Goal: Transaction & Acquisition: Purchase product/service

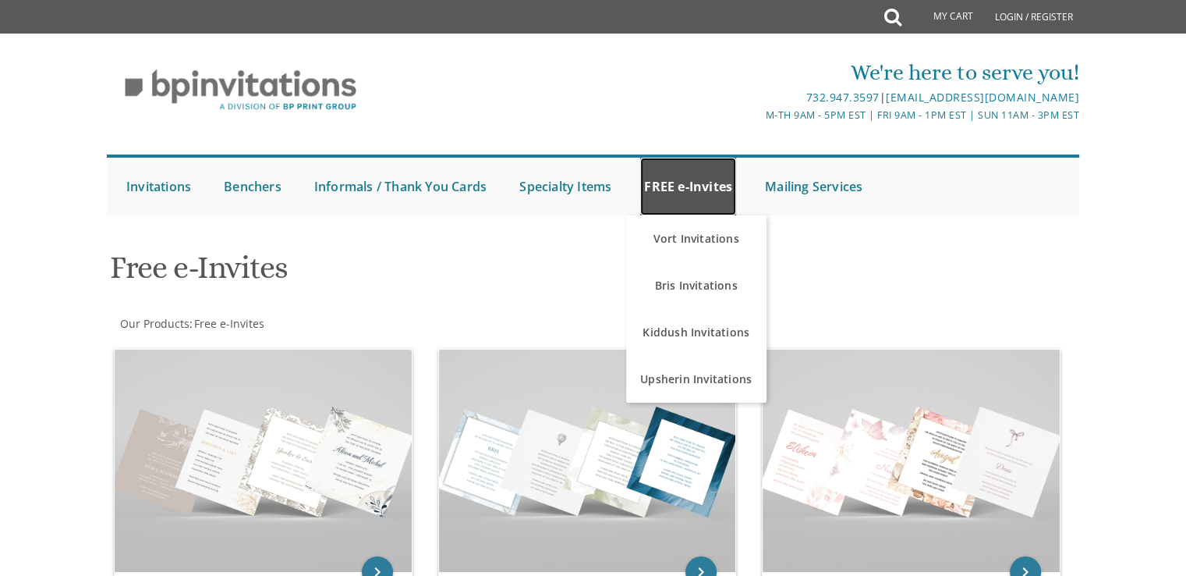
click at [703, 176] on link "FREE e-Invites" at bounding box center [688, 187] width 96 height 58
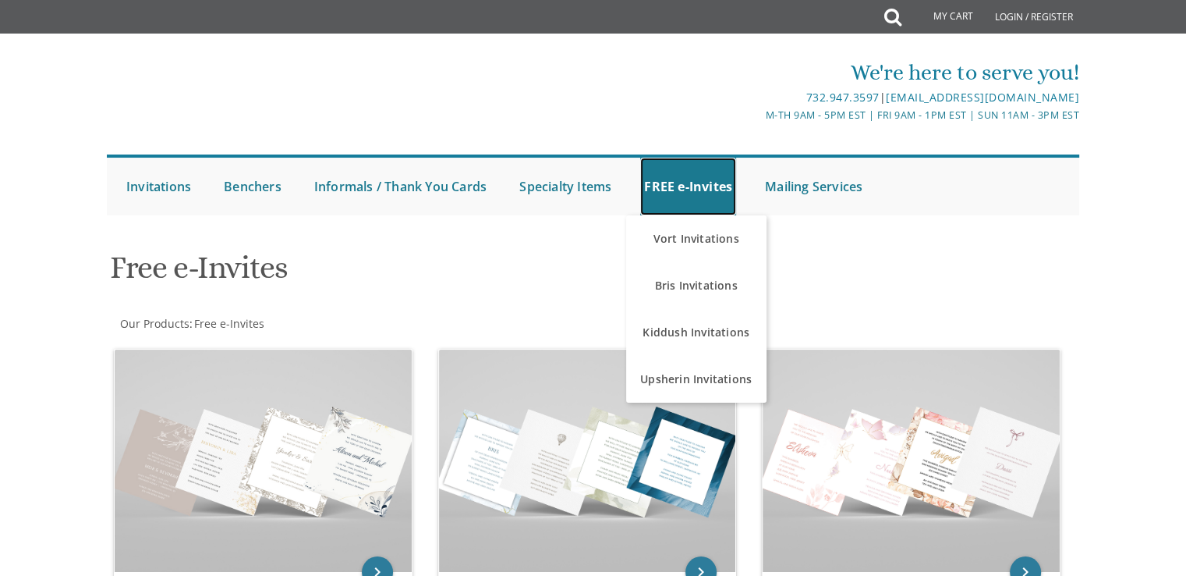
click at [702, 189] on link "FREE e-Invites" at bounding box center [688, 187] width 96 height 58
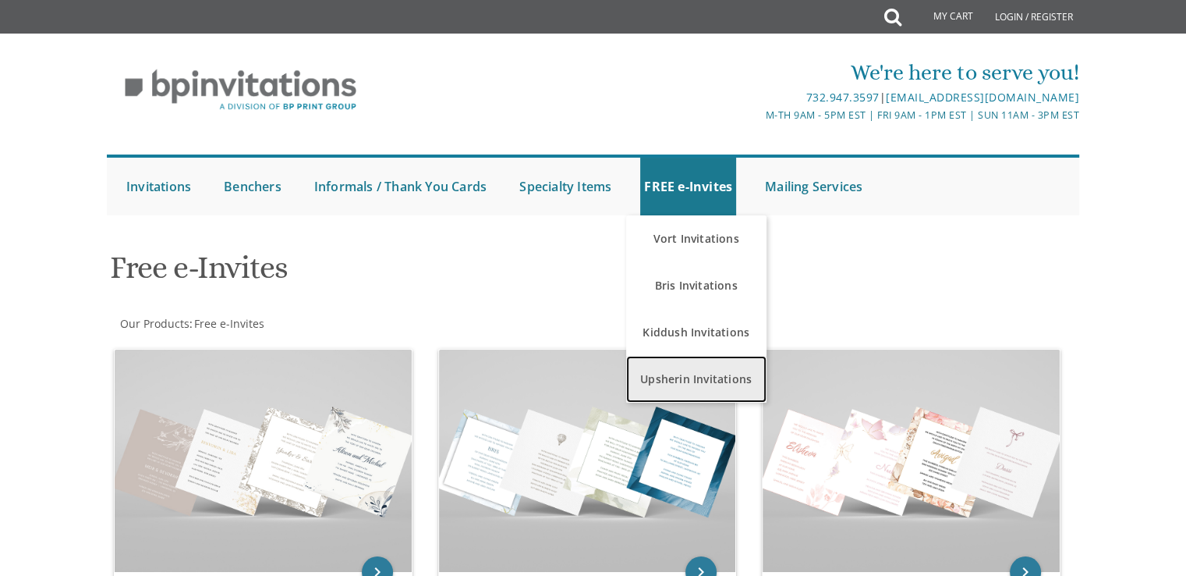
click at [698, 381] on link "Upsherin Invitations" at bounding box center [696, 379] width 140 height 47
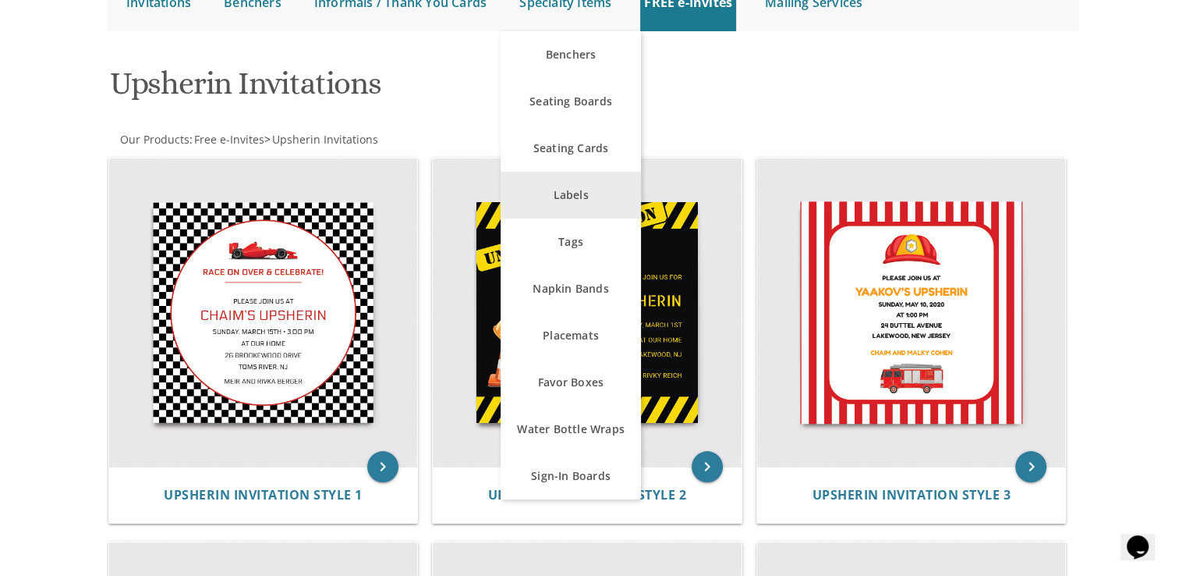
scroll to position [186, 0]
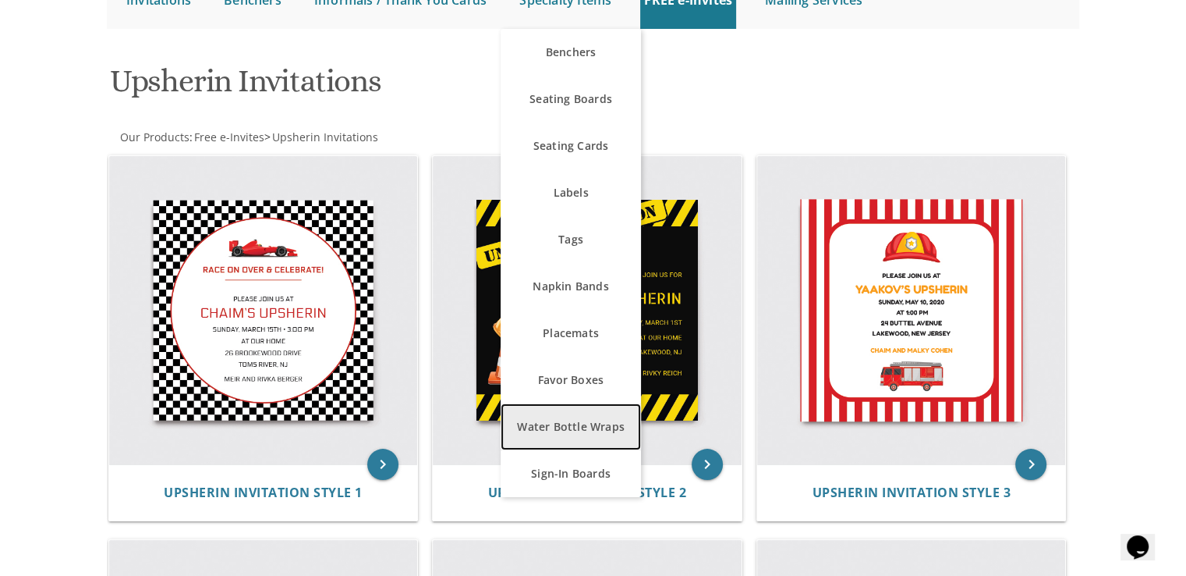
click at [575, 431] on link "Water Bottle Wraps" at bounding box center [571, 426] width 140 height 47
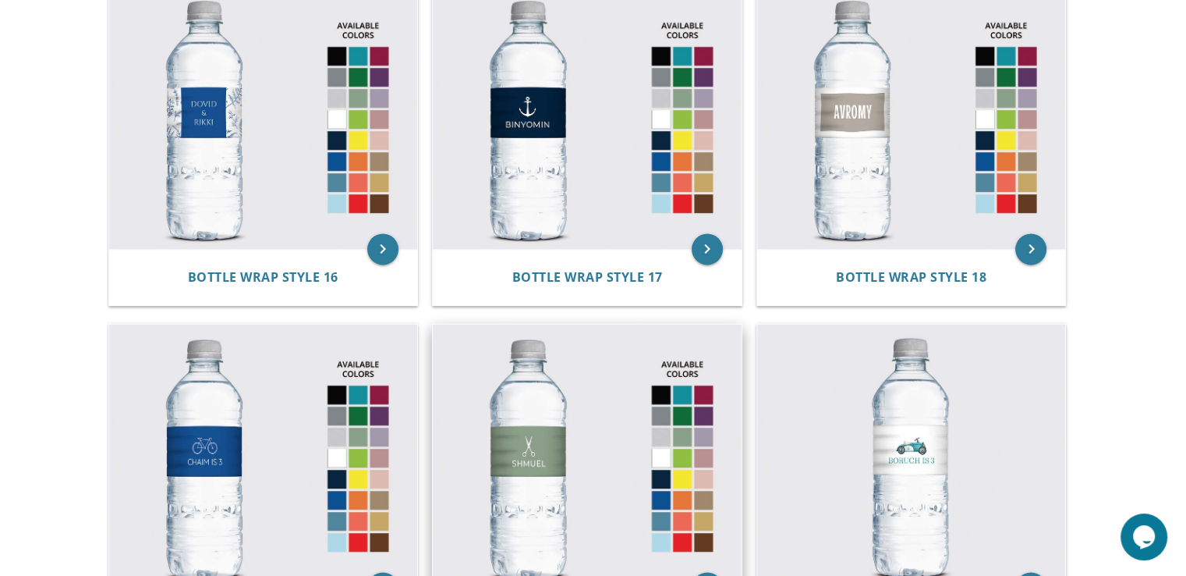
scroll to position [2066, 0]
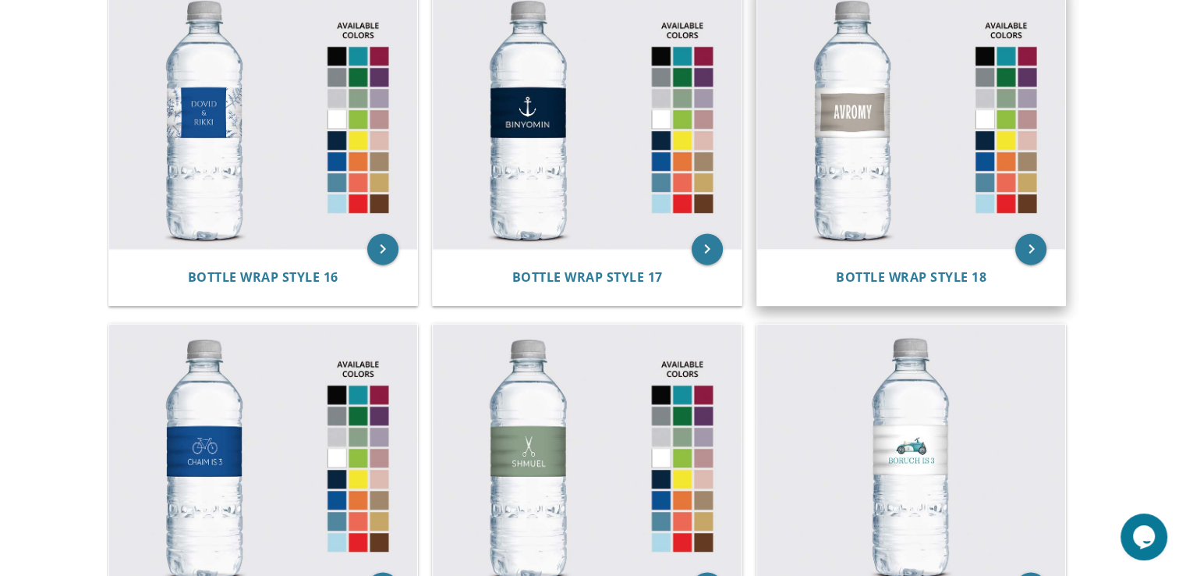
click at [835, 137] on img at bounding box center [911, 117] width 309 height 264
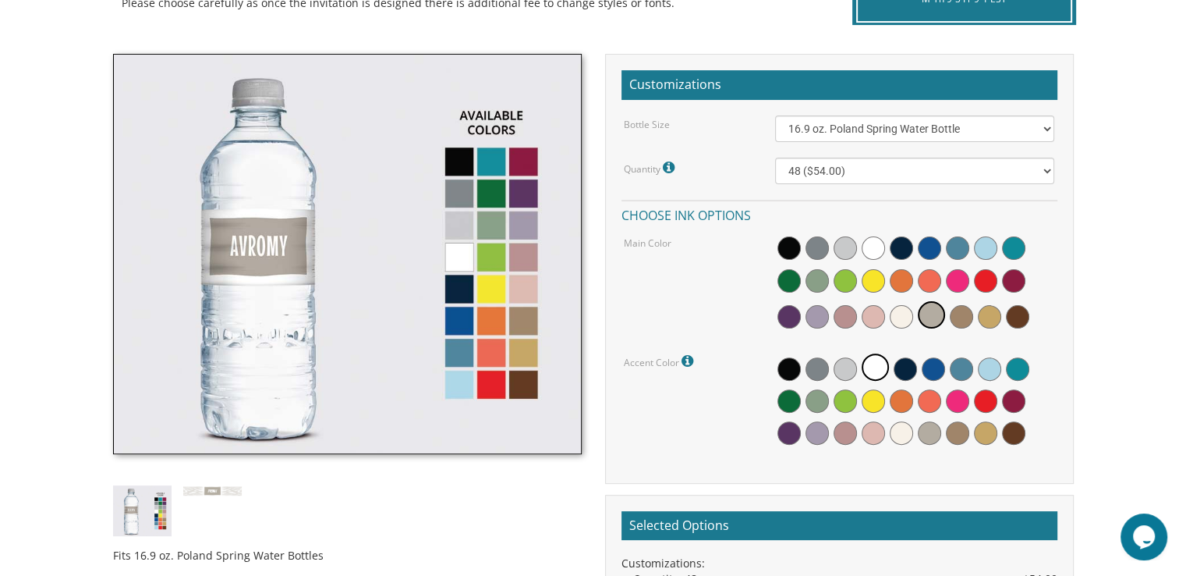
scroll to position [412, 0]
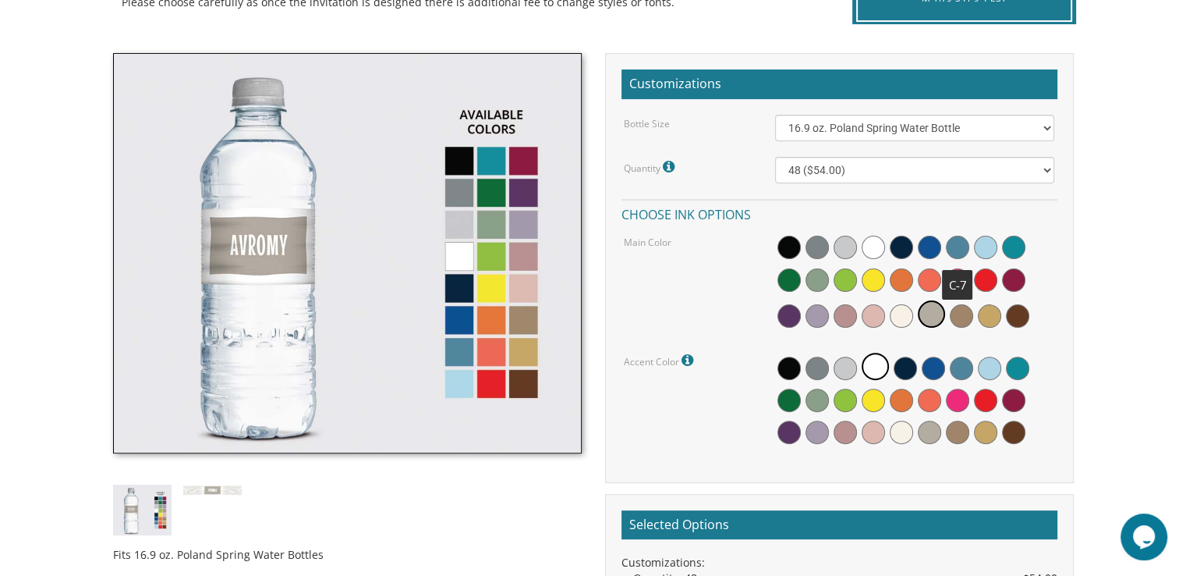
click at [964, 254] on span at bounding box center [957, 247] width 23 height 23
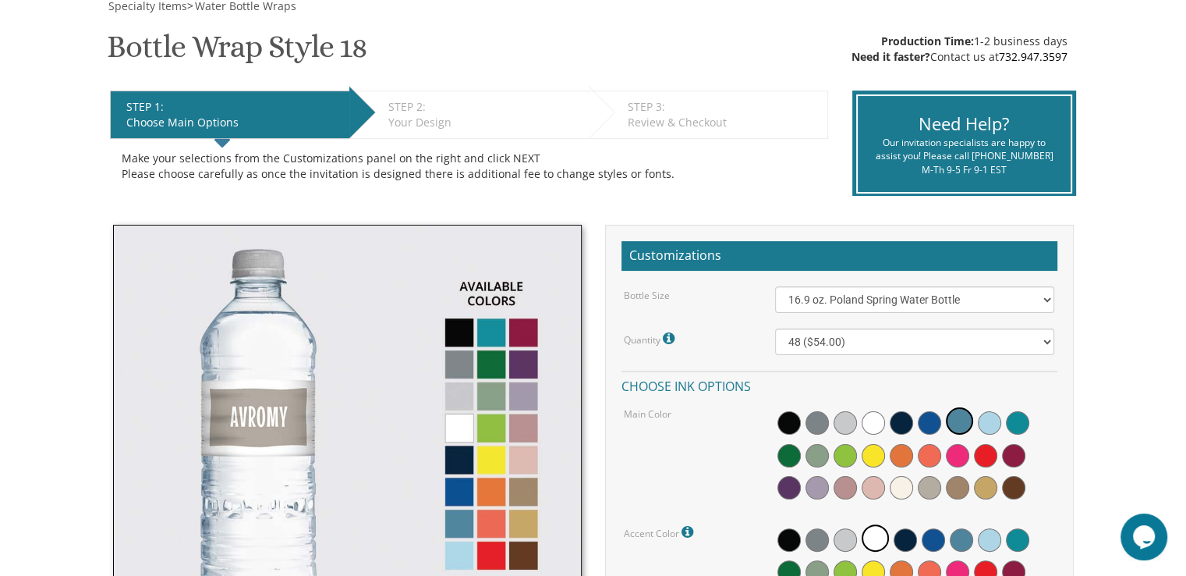
scroll to position [190, 0]
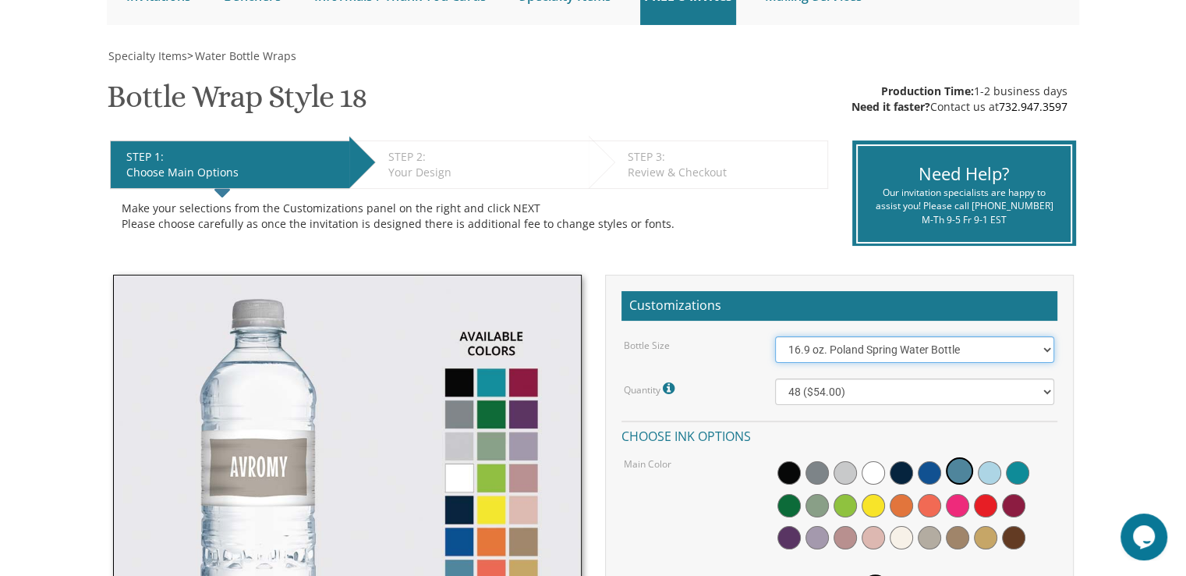
click at [1041, 350] on select "16.9 oz. Poland Spring Water Bottle 13.5 oz. Fred Water Bottle" at bounding box center [914, 349] width 279 height 27
click at [719, 360] on div "Bottle Size 16.9 oz. Poland Spring Water Bottle 13.5 oz. Fred Water Bottle" at bounding box center [839, 349] width 454 height 27
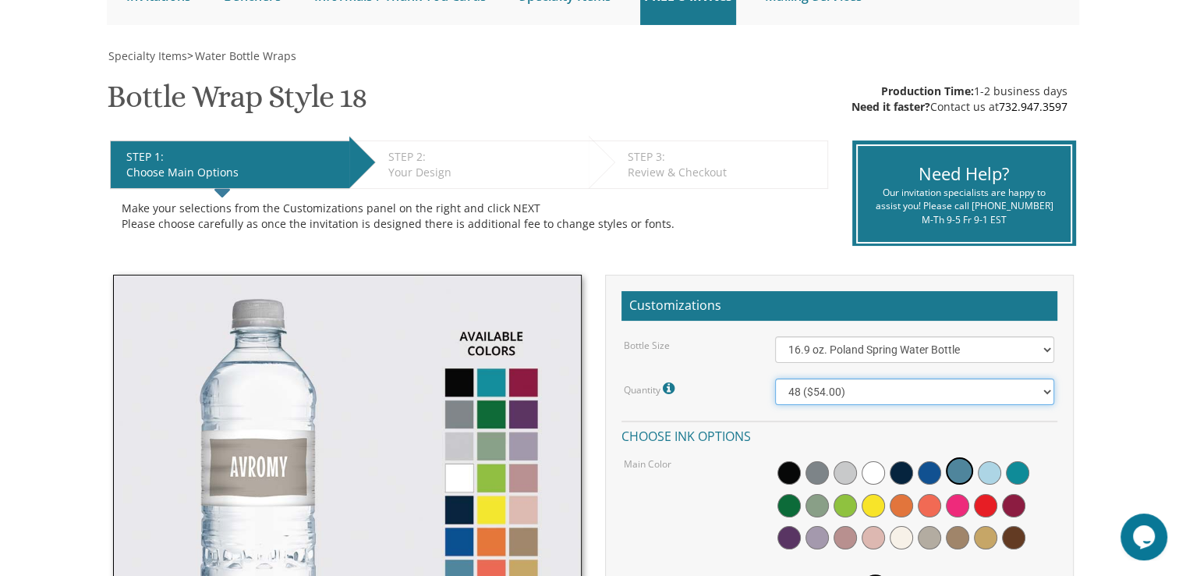
click at [846, 391] on select "48 ($54.00) 96 ($72.00) 144 ($99.00) 192 ($126.00)" at bounding box center [914, 391] width 279 height 27
click at [744, 338] on div "Bottle Size" at bounding box center [687, 344] width 151 height 16
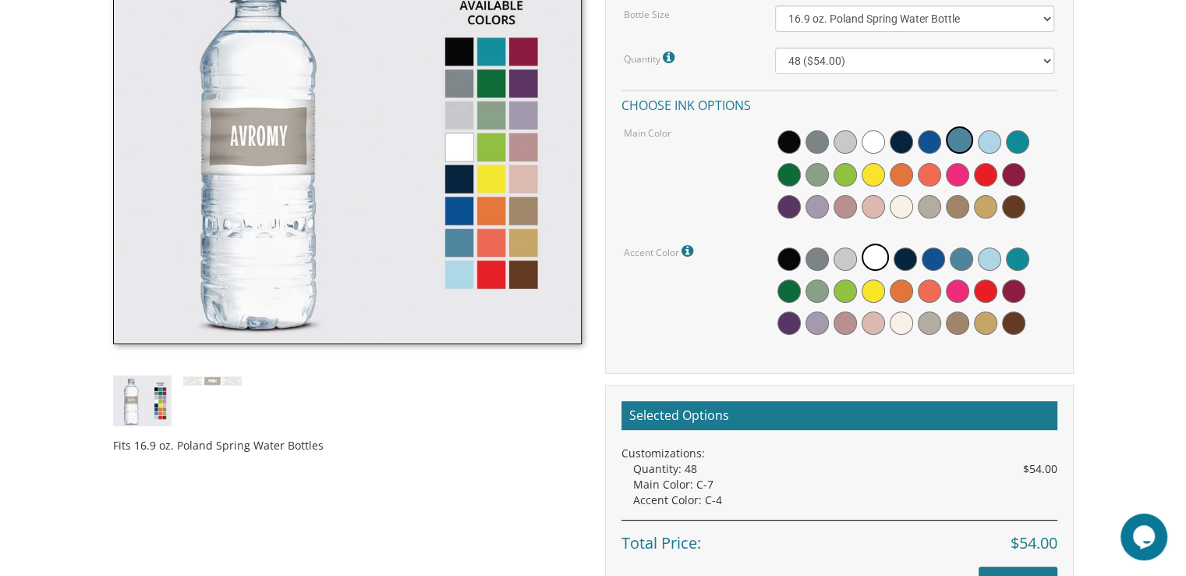
scroll to position [548, 0]
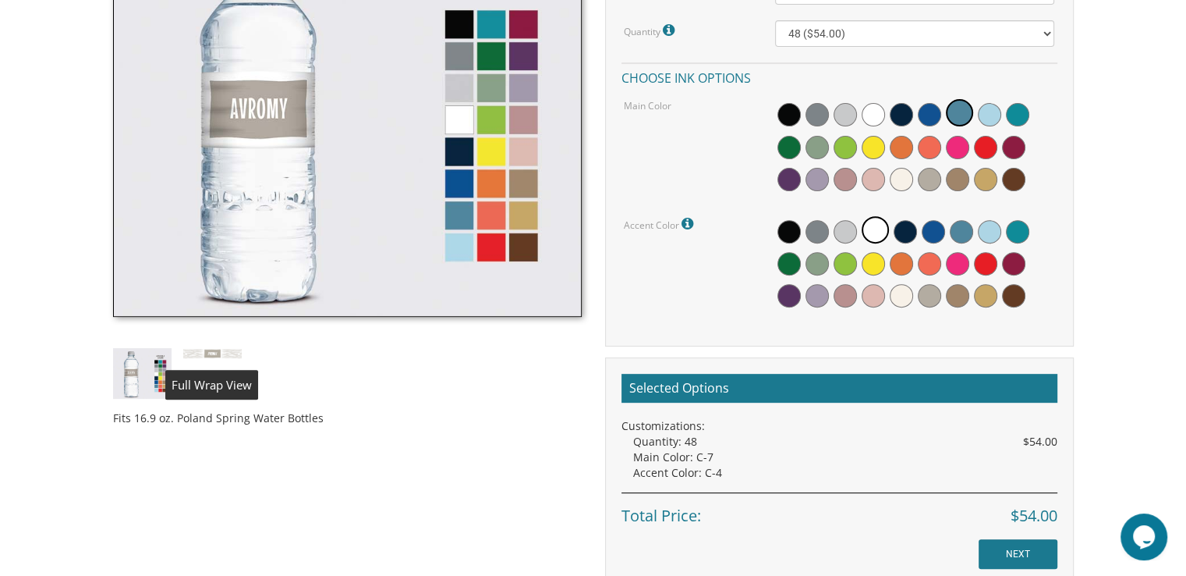
click at [225, 353] on img at bounding box center [212, 353] width 59 height 10
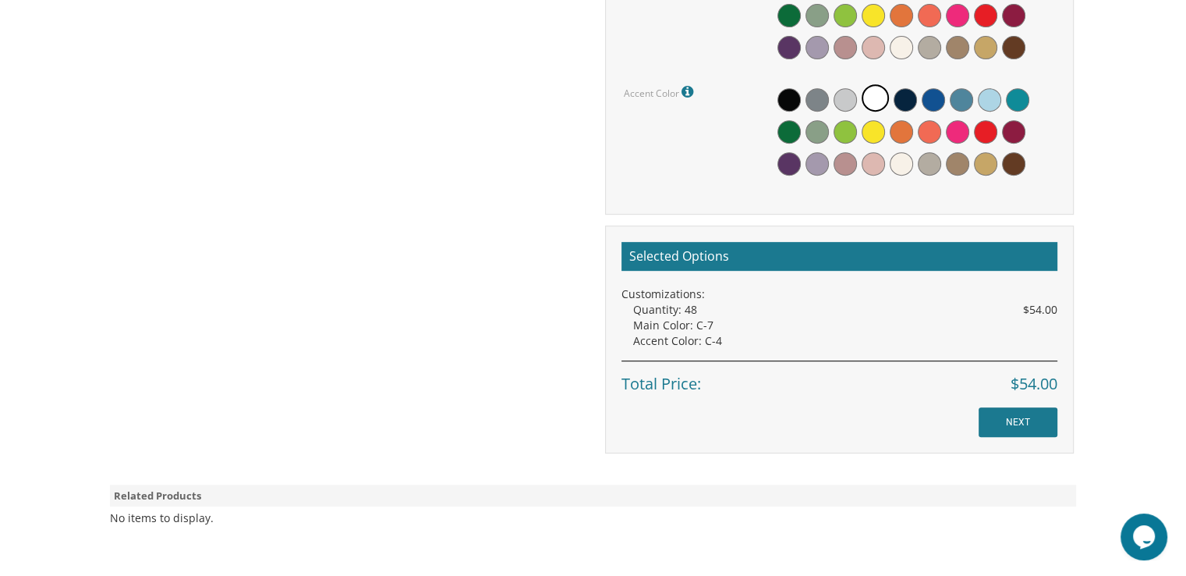
scroll to position [692, 0]
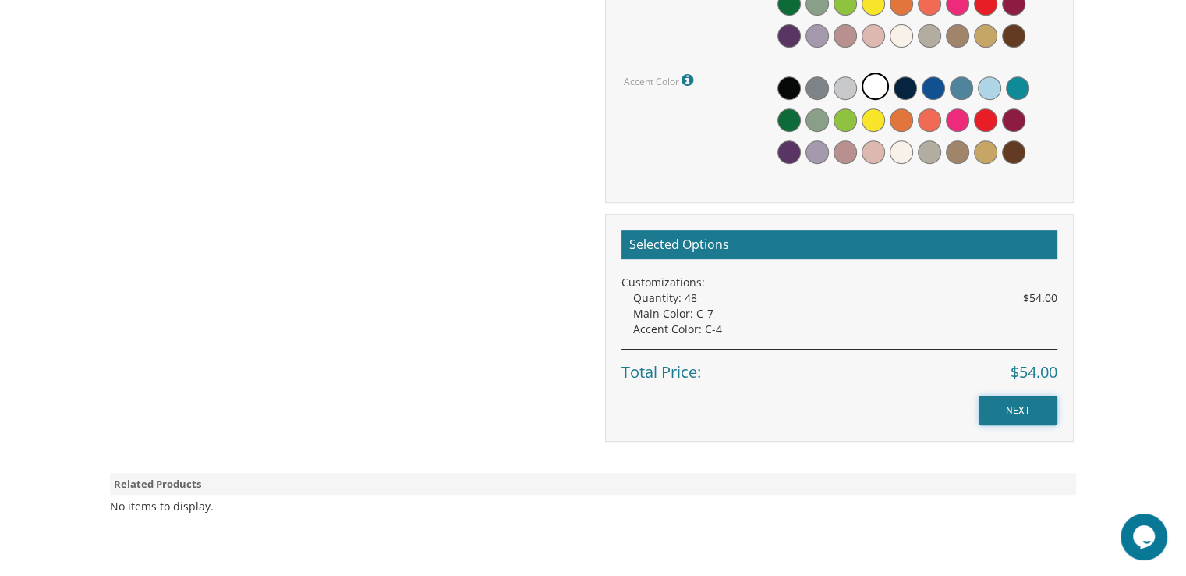
click at [995, 417] on input "NEXT" at bounding box center [1018, 410] width 79 height 30
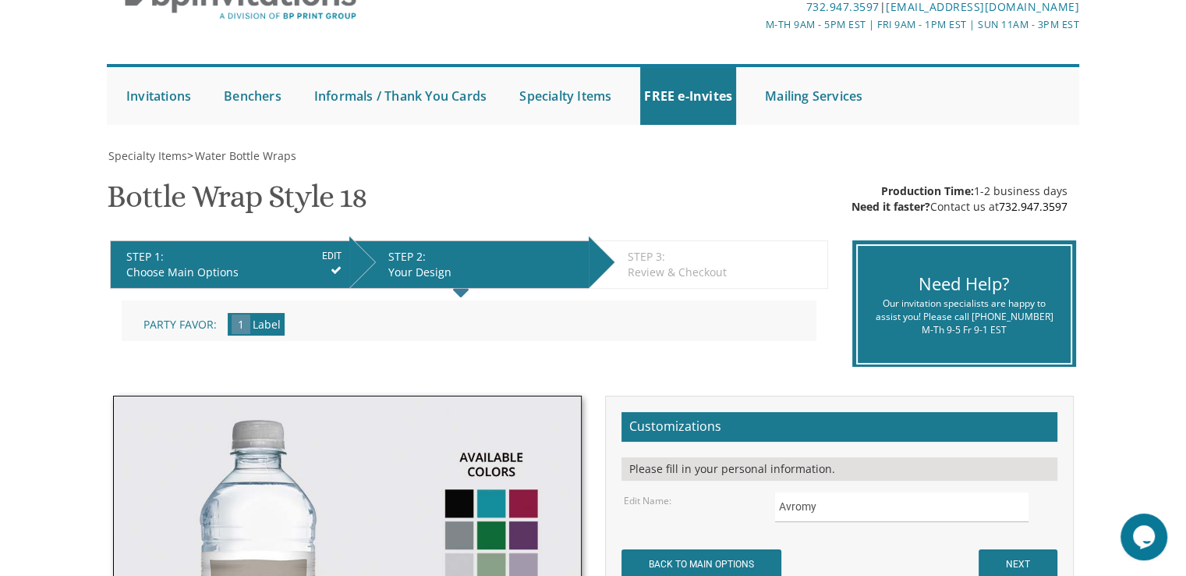
scroll to position [90, 0]
